Goal: Task Accomplishment & Management: Manage account settings

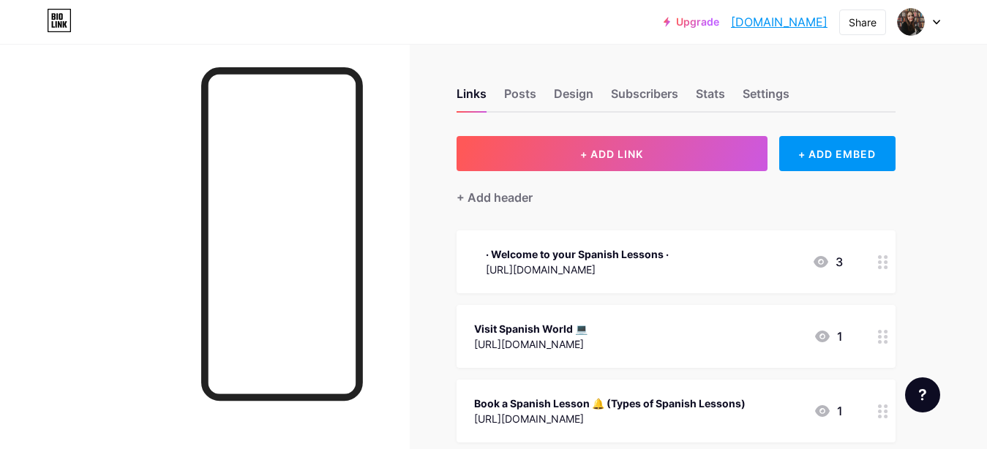
scroll to position [132, 0]
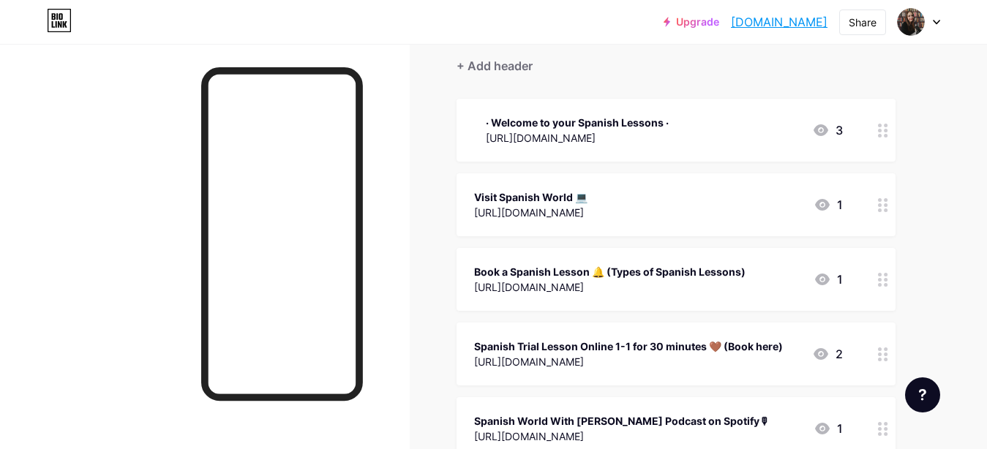
click at [588, 211] on div "[URL][DOMAIN_NAME]" at bounding box center [530, 212] width 113 height 15
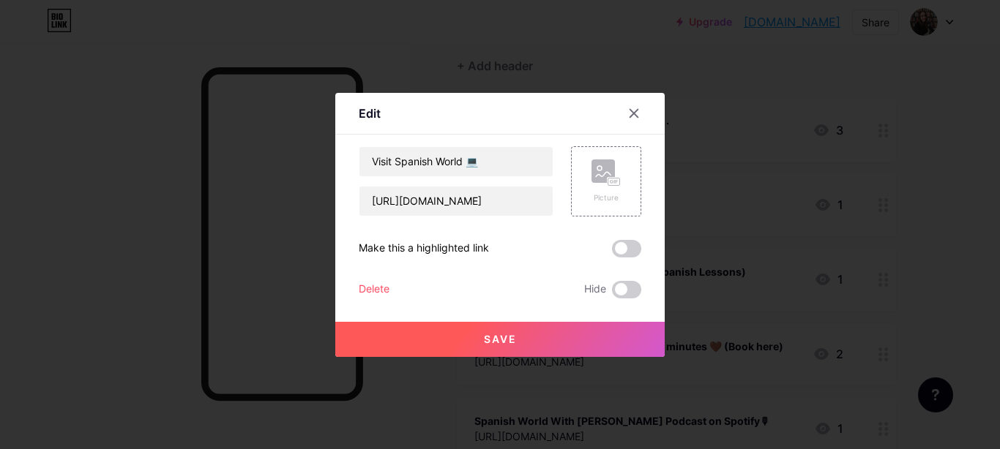
click at [850, 69] on div at bounding box center [500, 224] width 1000 height 449
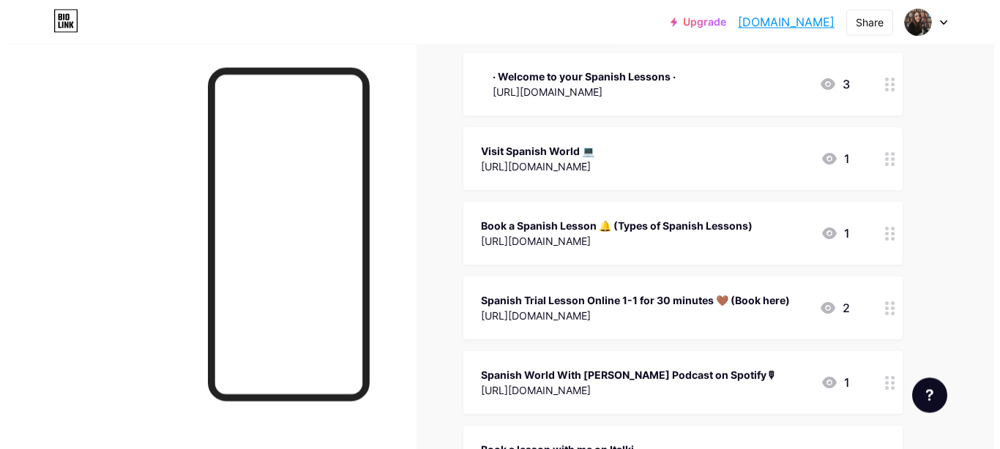
scroll to position [198, 0]
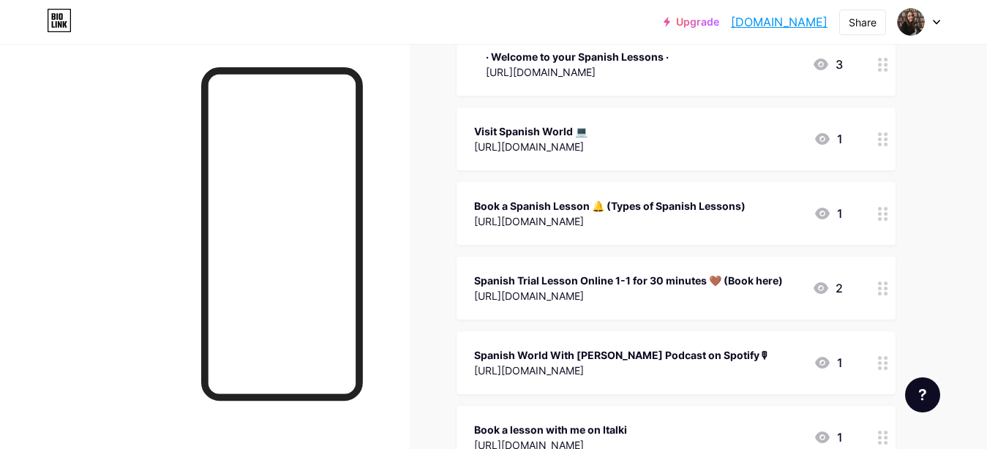
click at [877, 206] on div at bounding box center [883, 213] width 25 height 63
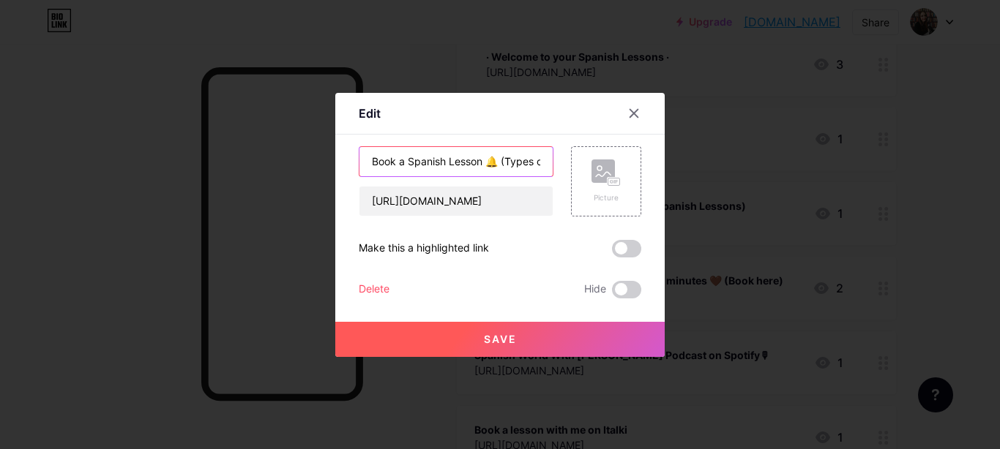
click at [531, 162] on input "Book a Spanish Lesson 🔔 (Types of Spanish Lessons)" at bounding box center [455, 161] width 193 height 29
click at [538, 161] on input "Book a Spanish Lesson 🔔 (Types of Spanish Lessons)" at bounding box center [455, 161] width 193 height 29
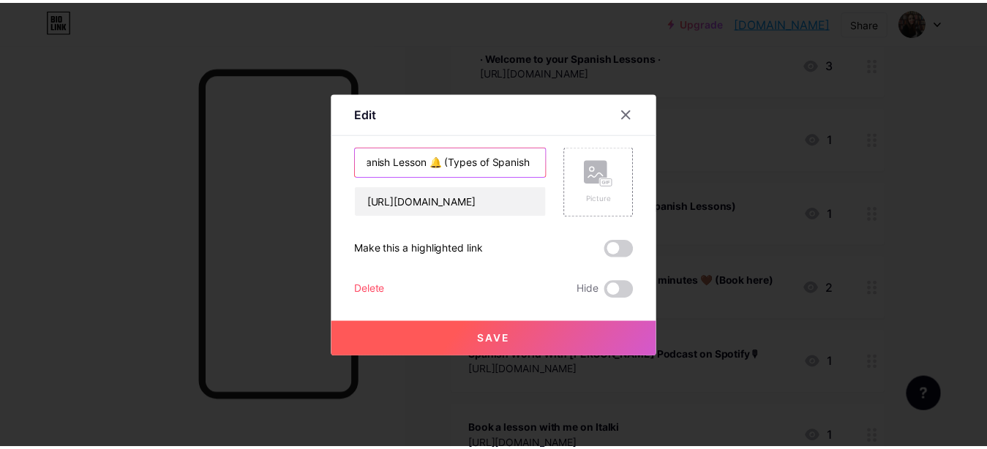
scroll to position [0, 53]
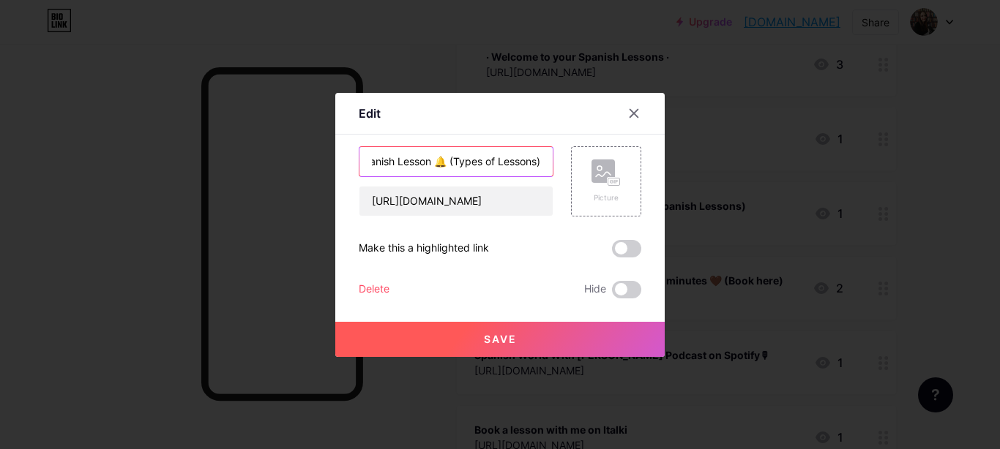
type input "Book a Spanish Lesson 🔔 (Types of Lessons)"
click at [516, 347] on button "Save" at bounding box center [499, 339] width 329 height 35
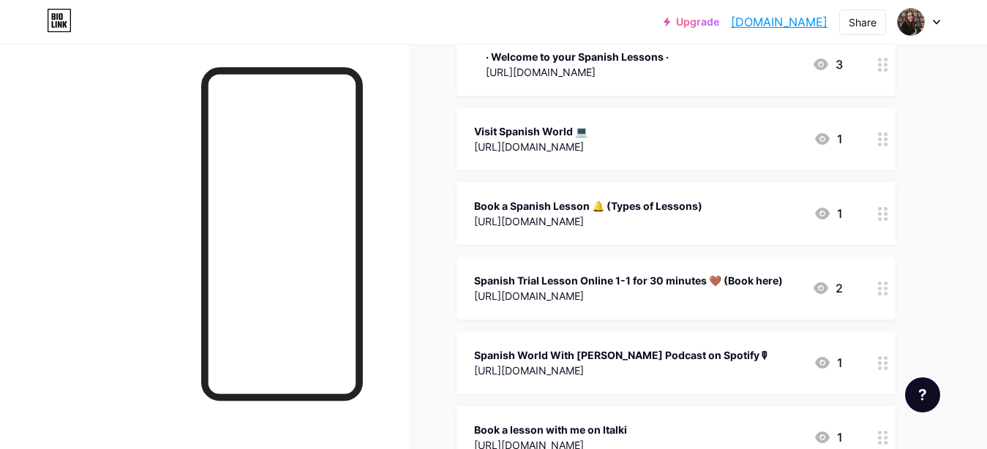
click at [879, 287] on circle at bounding box center [880, 289] width 4 height 4
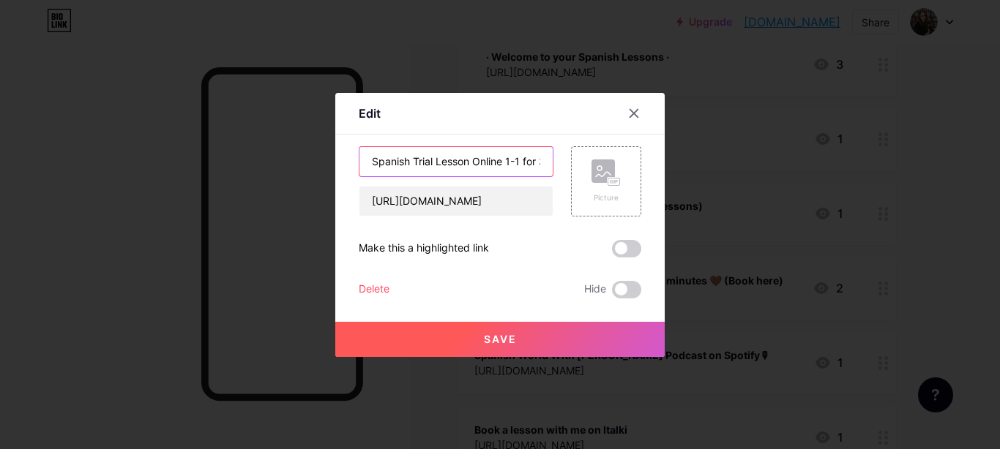
click at [507, 157] on input "Spanish Trial Lesson Online 1-1 for 30 minutes 🤎 (Book here)" at bounding box center [455, 161] width 193 height 29
drag, startPoint x: 491, startPoint y: 162, endPoint x: 473, endPoint y: 165, distance: 17.9
click at [473, 165] on input "Spanish Trial Lesson 1-1 for 30 minutes 🤎 (Book here)" at bounding box center [455, 161] width 193 height 29
type input "Spanish Trial Lesson for 30 minutes 🤎 (Book here)"
click at [521, 337] on button "Save" at bounding box center [499, 339] width 329 height 35
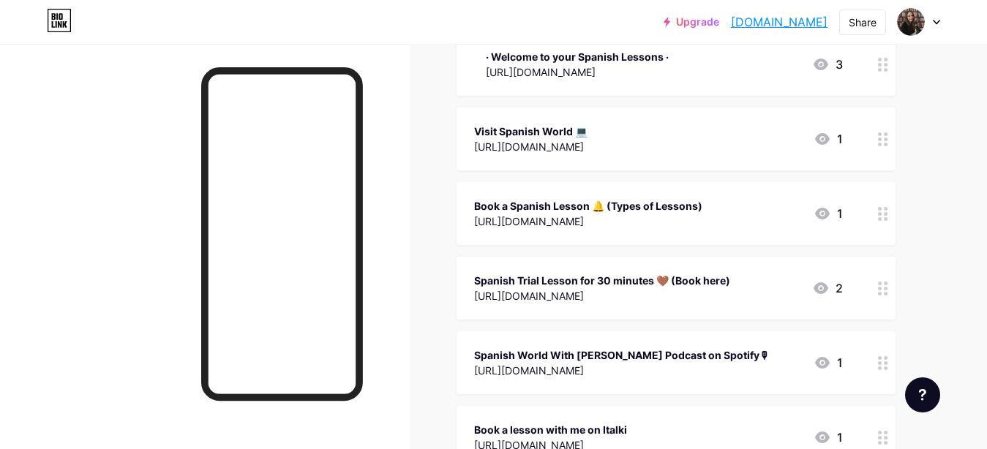
scroll to position [0, 0]
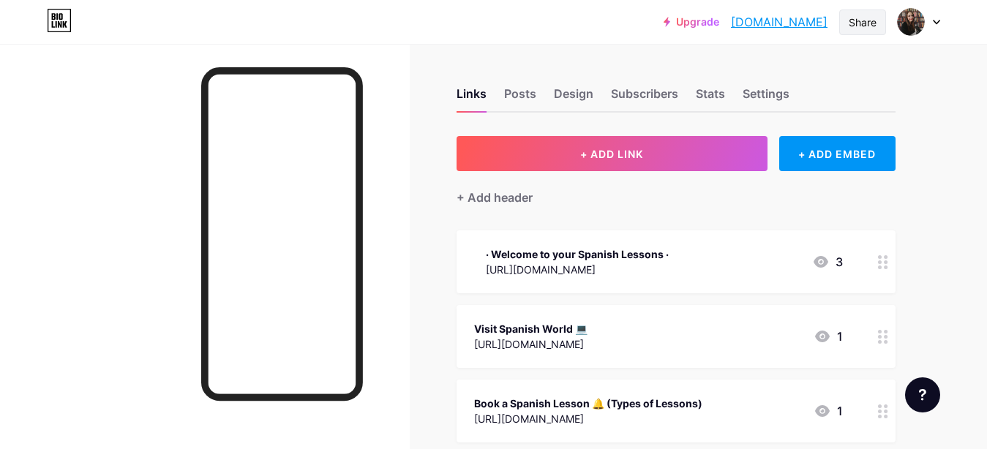
click at [861, 24] on div "Share" at bounding box center [863, 22] width 28 height 15
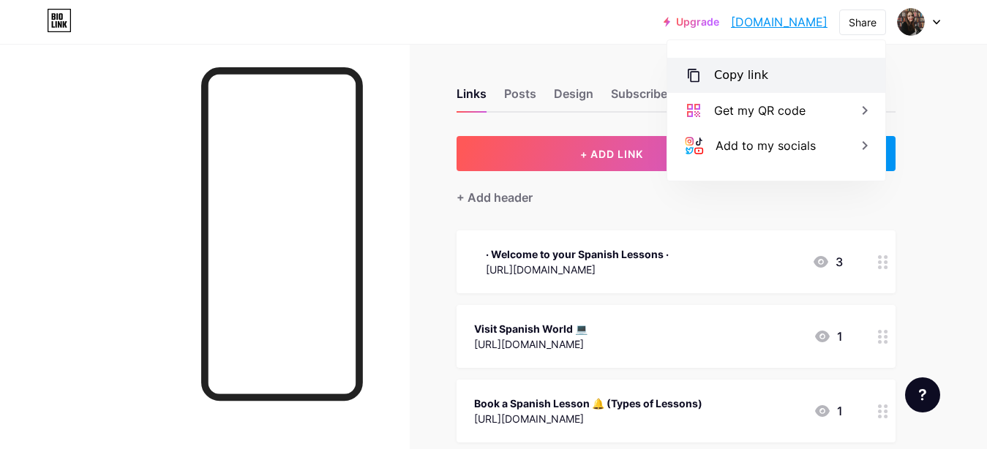
click at [746, 64] on div "Copy link" at bounding box center [776, 75] width 218 height 35
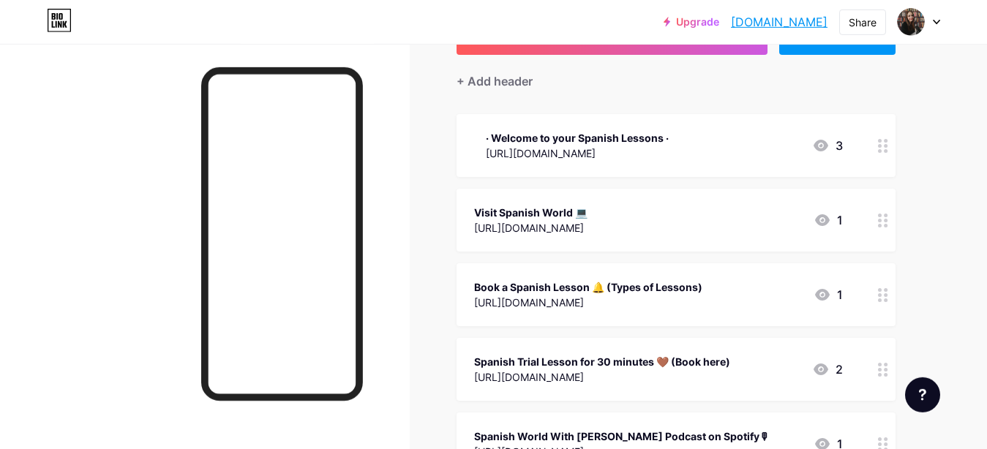
scroll to position [132, 0]
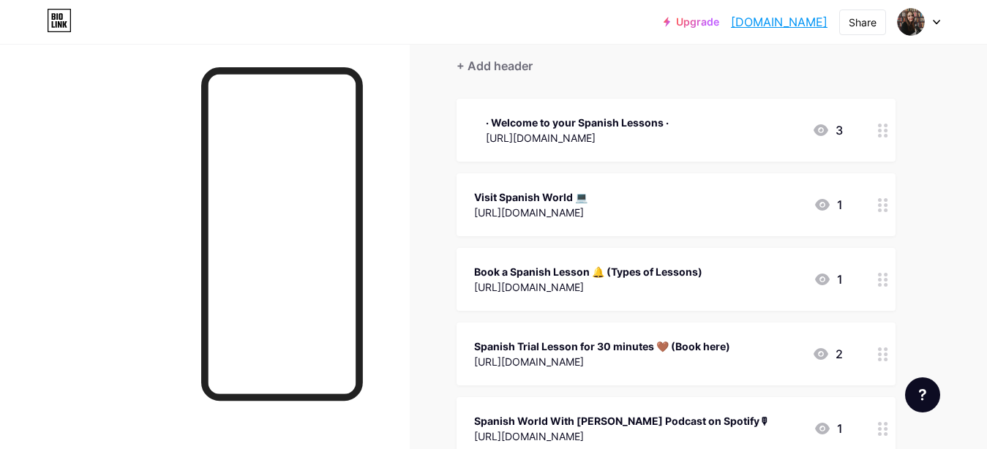
click at [883, 274] on icon at bounding box center [883, 280] width 10 height 14
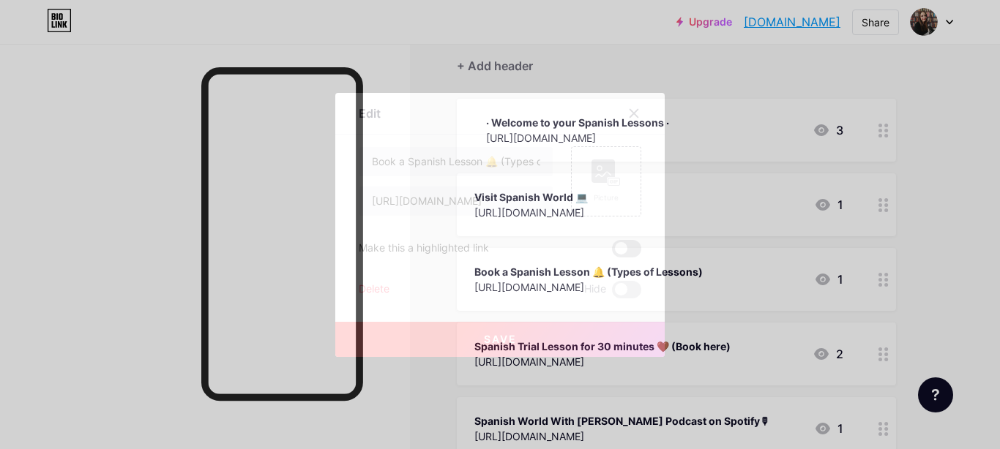
click at [632, 252] on span at bounding box center [626, 249] width 29 height 18
click at [612, 252] on input "checkbox" at bounding box center [612, 252] width 0 height 0
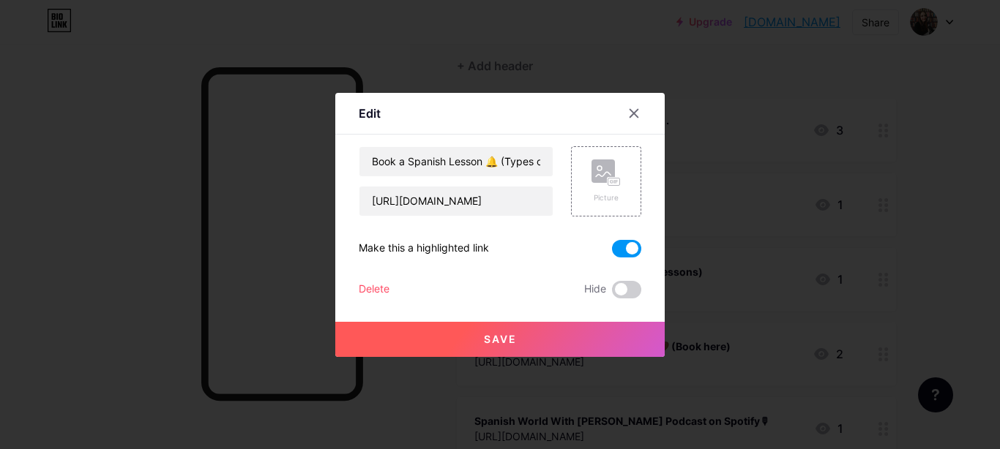
click at [533, 327] on button "Save" at bounding box center [499, 339] width 329 height 35
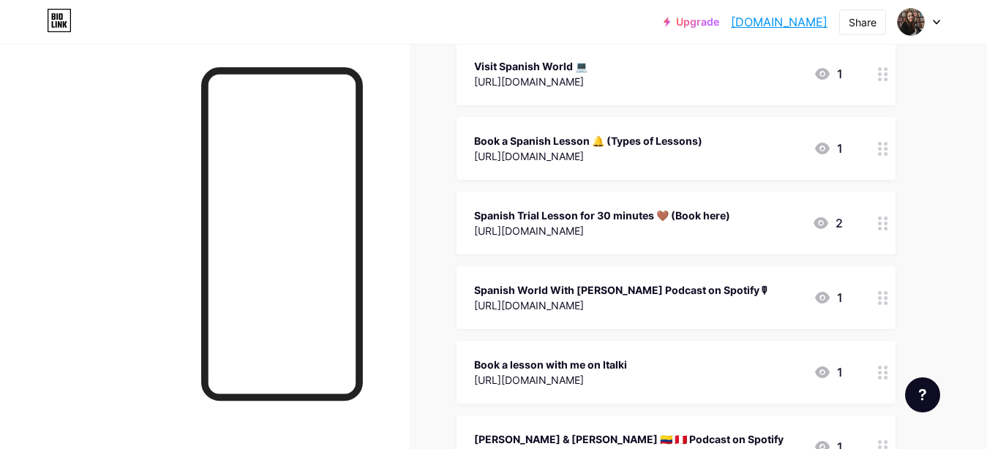
scroll to position [263, 0]
click at [888, 151] on div at bounding box center [883, 147] width 25 height 63
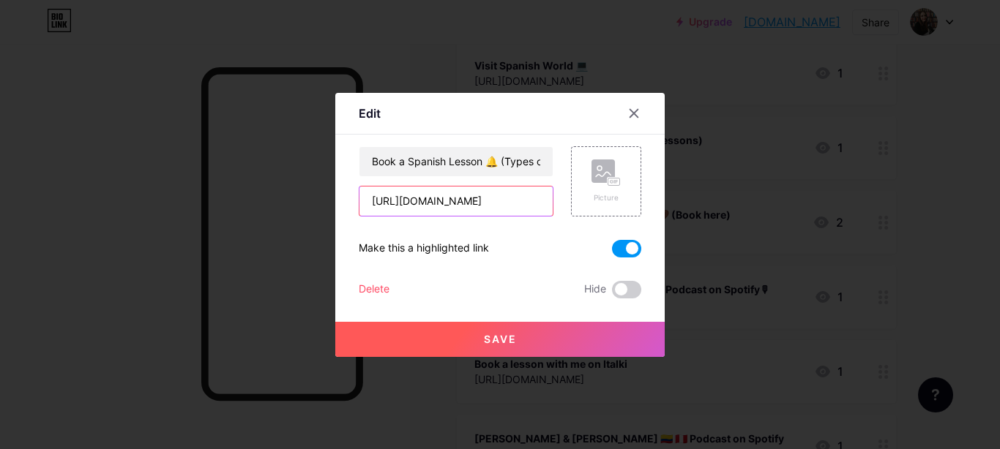
click at [539, 201] on input "[URL][DOMAIN_NAME]" at bounding box center [455, 201] width 193 height 29
click at [637, 116] on icon at bounding box center [634, 114] width 12 height 12
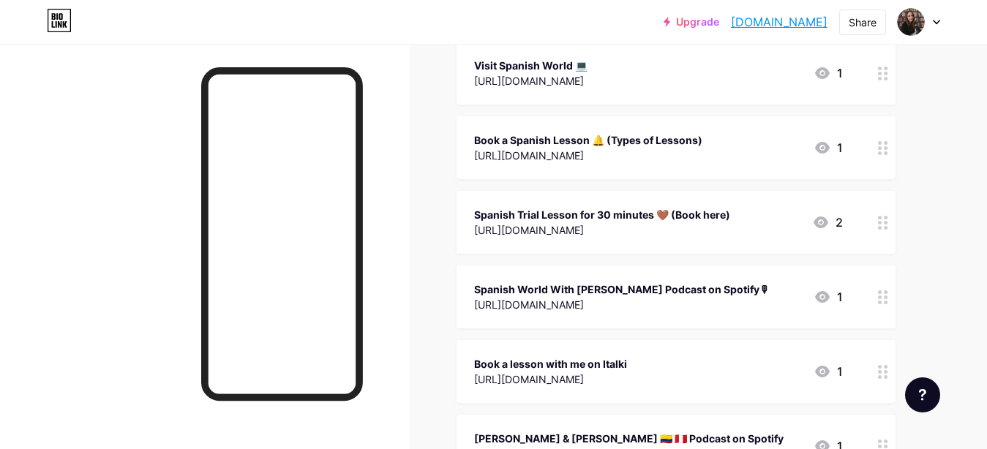
click at [884, 228] on div at bounding box center [883, 222] width 25 height 63
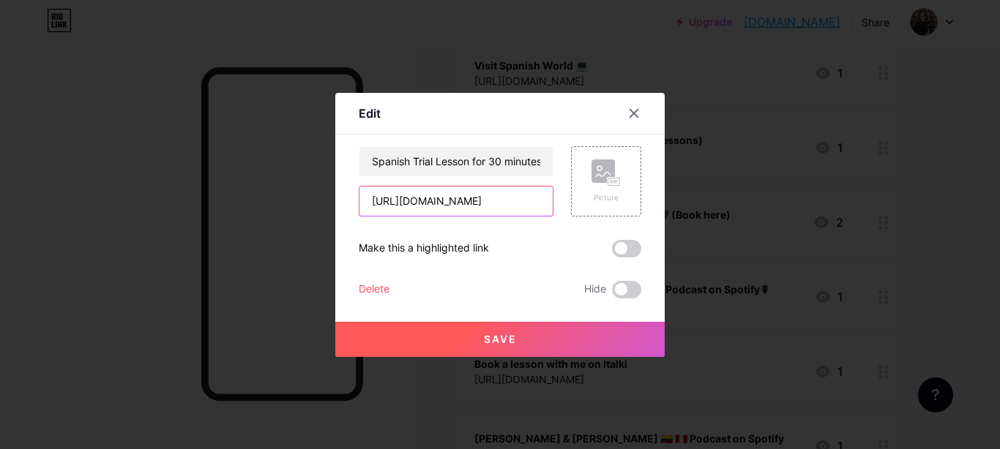
click at [520, 204] on input "[URL][DOMAIN_NAME]" at bounding box center [455, 201] width 193 height 29
click at [636, 121] on div at bounding box center [634, 113] width 26 height 26
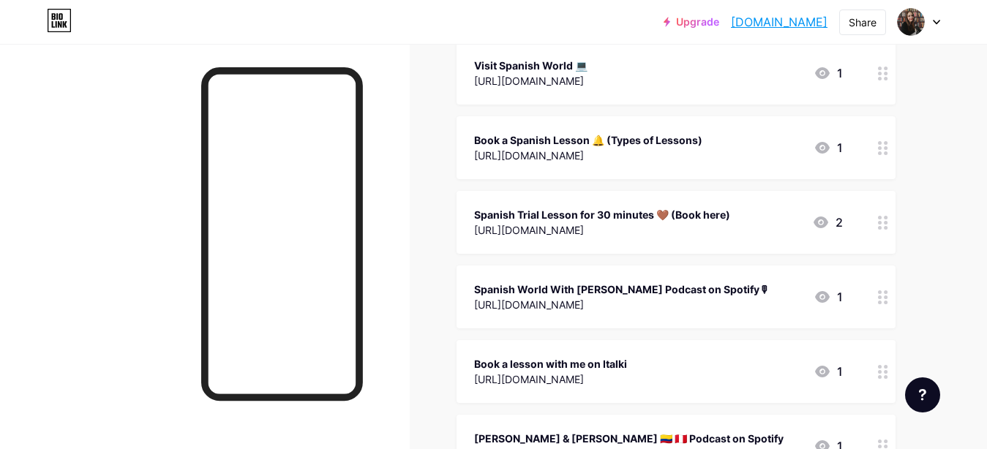
click at [883, 141] on icon at bounding box center [883, 148] width 10 height 14
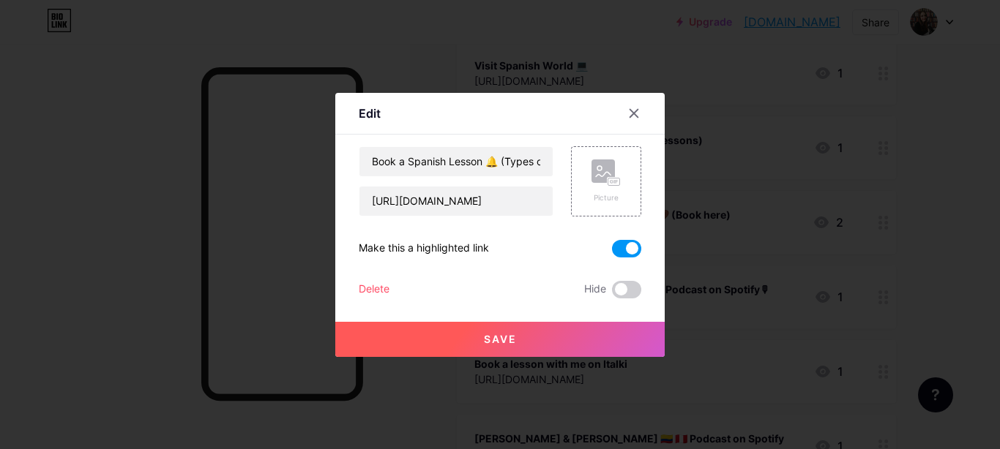
click at [619, 248] on span at bounding box center [626, 249] width 29 height 18
click at [612, 252] on input "checkbox" at bounding box center [612, 252] width 0 height 0
click at [552, 345] on button "Save" at bounding box center [499, 339] width 329 height 35
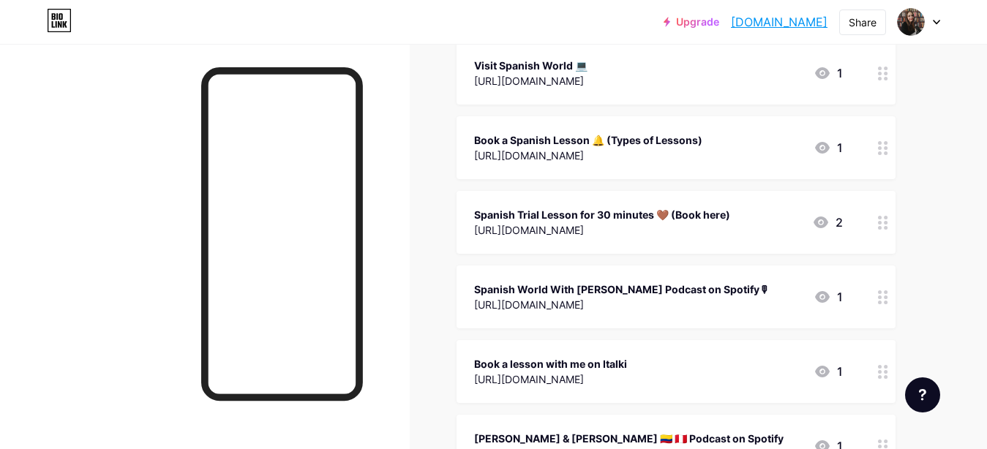
click at [880, 216] on circle at bounding box center [880, 218] width 4 height 4
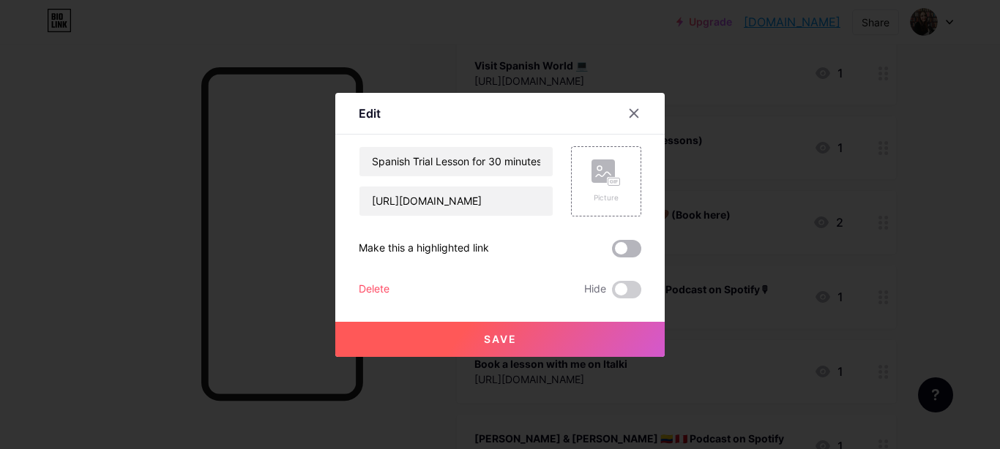
click at [628, 252] on span at bounding box center [626, 249] width 29 height 18
click at [612, 252] on input "checkbox" at bounding box center [612, 252] width 0 height 0
click at [495, 339] on span "Save" at bounding box center [500, 339] width 33 height 12
